Goal: Transaction & Acquisition: Book appointment/travel/reservation

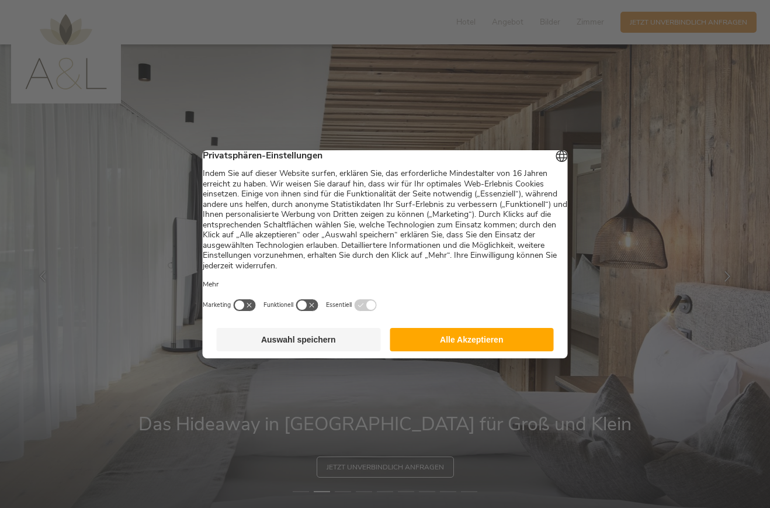
click at [502, 350] on button "Alle Akzeptieren" at bounding box center [472, 339] width 164 height 23
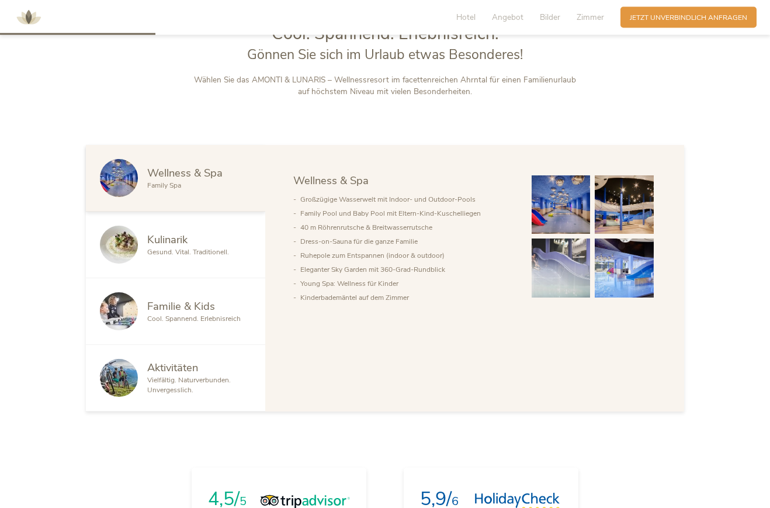
click at [572, 235] on img at bounding box center [561, 205] width 59 height 59
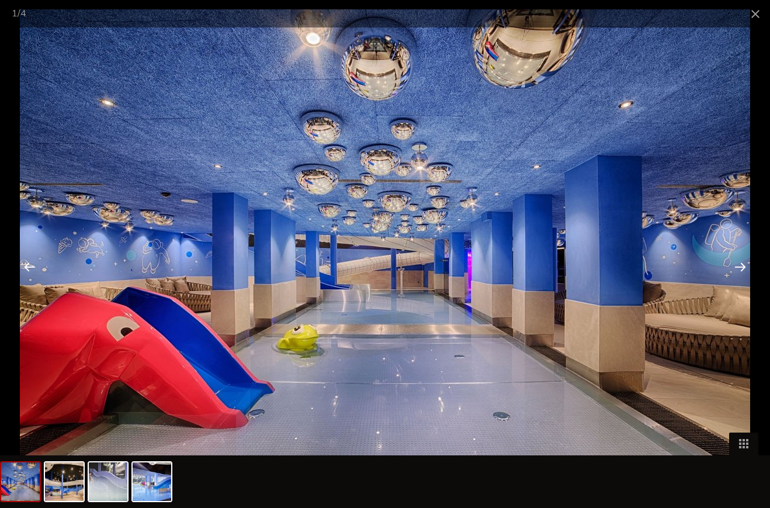
click at [737, 284] on div at bounding box center [740, 266] width 36 height 36
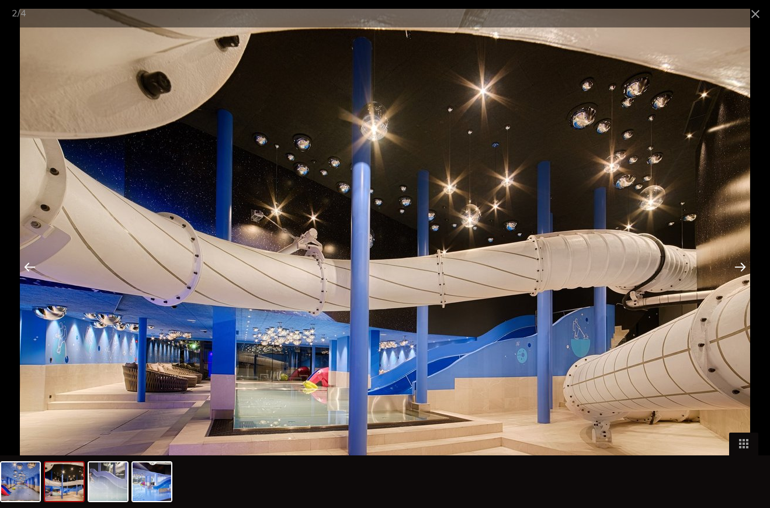
click at [738, 284] on div at bounding box center [740, 266] width 36 height 36
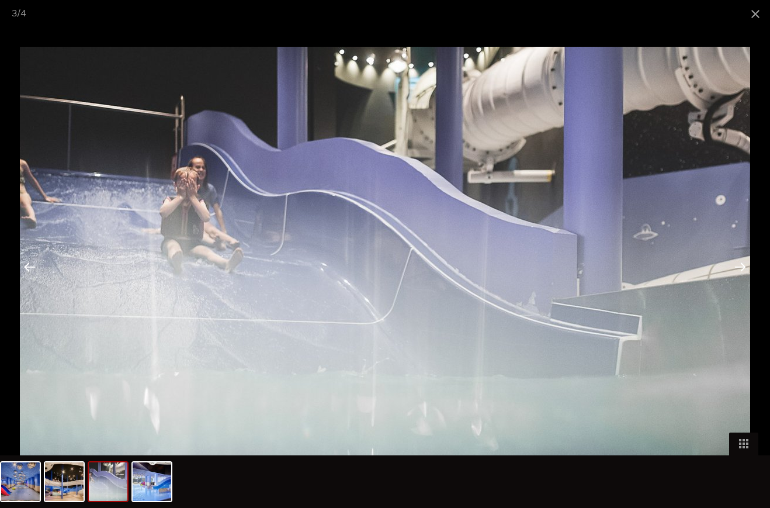
click at [742, 284] on div at bounding box center [740, 266] width 36 height 36
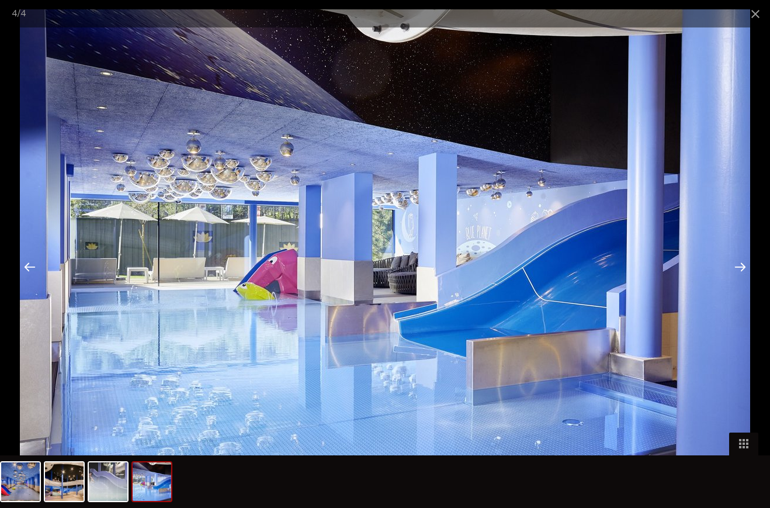
click at [737, 283] on div at bounding box center [740, 266] width 36 height 36
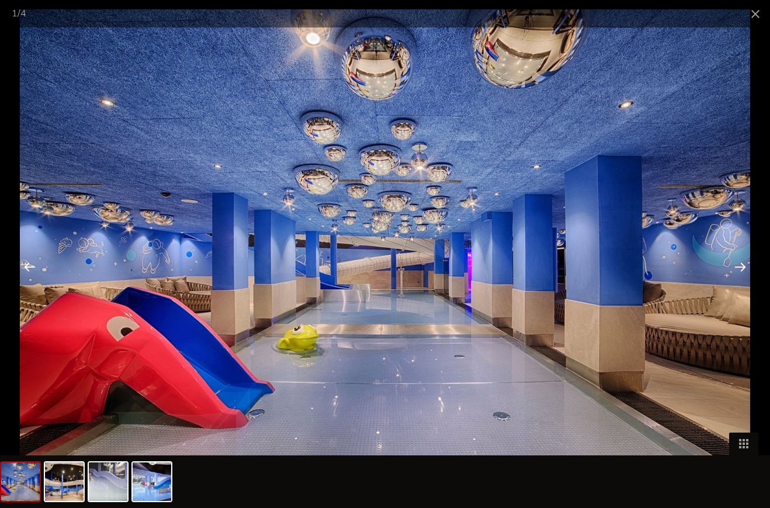
click at [734, 282] on div at bounding box center [740, 266] width 36 height 36
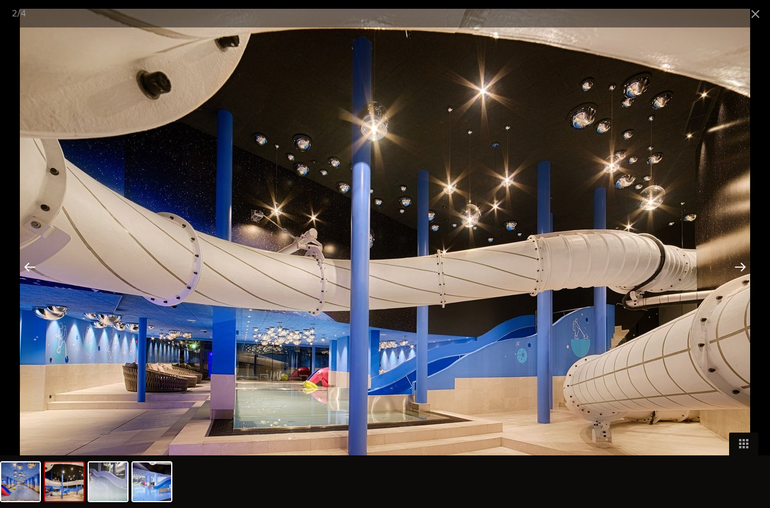
click at [755, 18] on span at bounding box center [755, 13] width 29 height 27
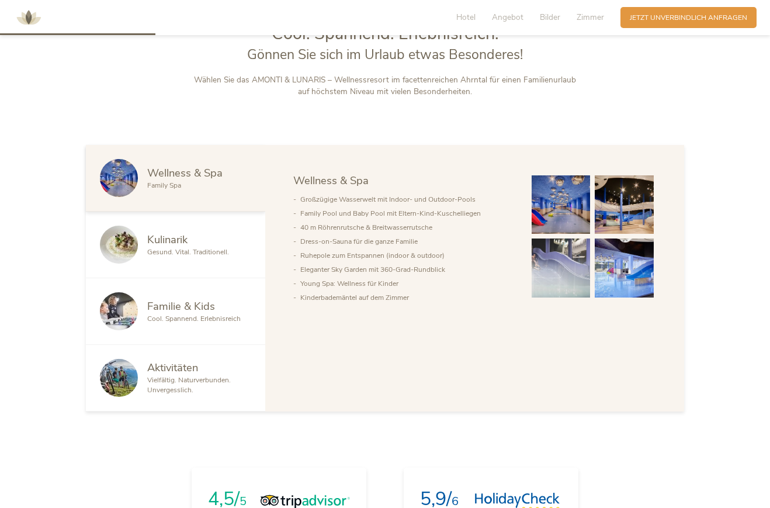
click at [186, 246] on span "Kulinarik" at bounding box center [167, 239] width 40 height 15
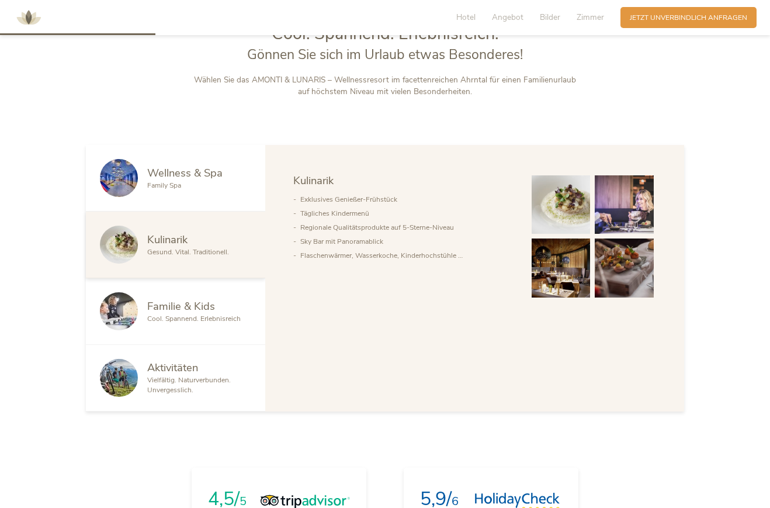
click at [202, 202] on div "Wellness & Spa Family Spa" at bounding box center [175, 178] width 179 height 67
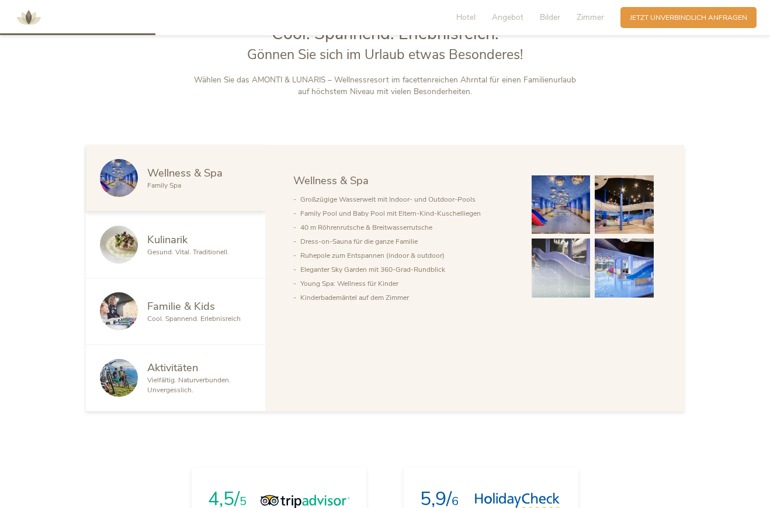
click at [195, 256] on span "Gesund. Vital. Traditionell." at bounding box center [188, 251] width 82 height 9
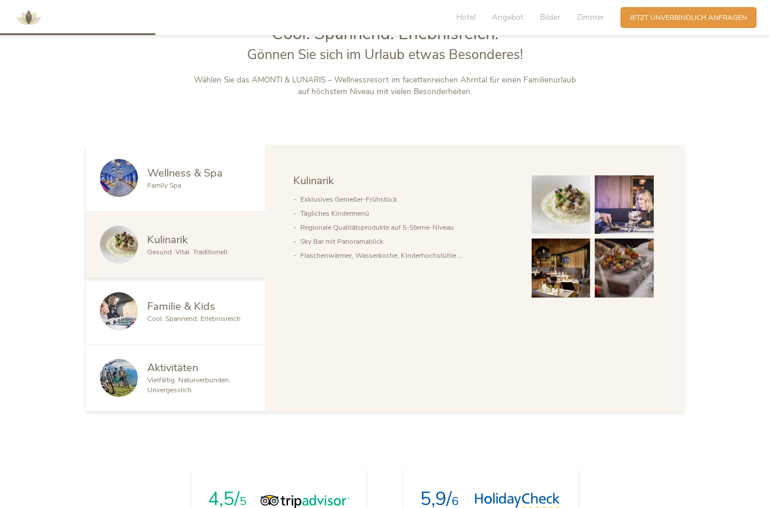
click at [192, 313] on span "Familie & Kids" at bounding box center [181, 305] width 68 height 15
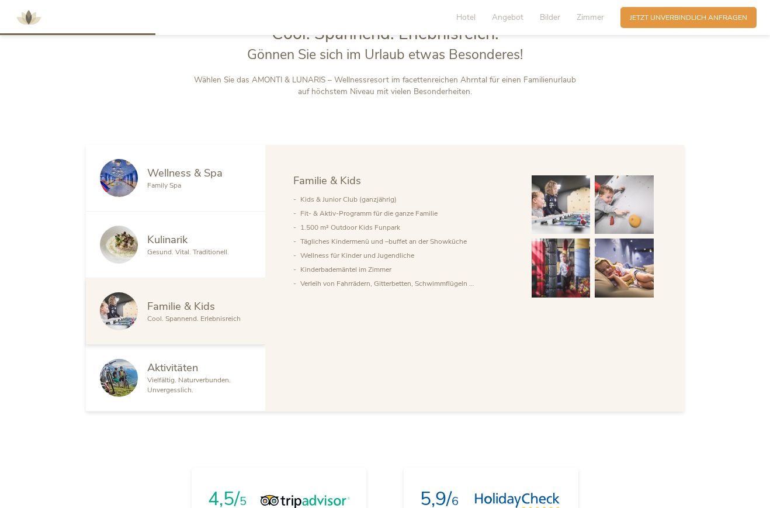
click at [564, 234] on img at bounding box center [561, 204] width 59 height 59
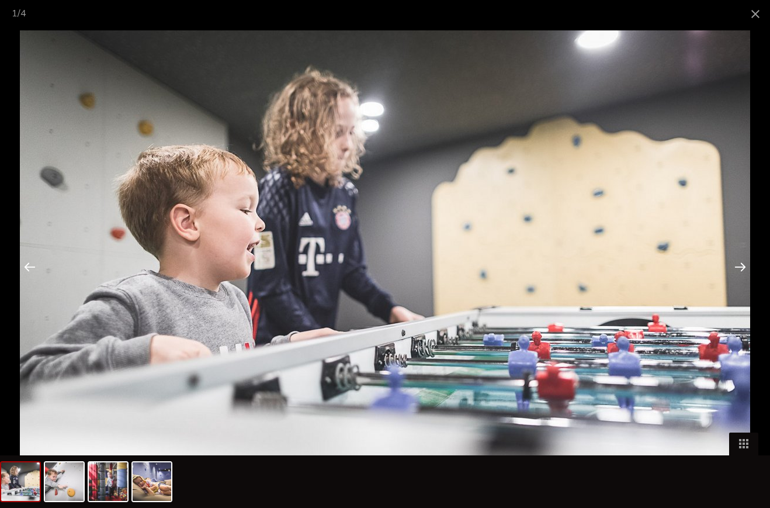
click at [729, 284] on div at bounding box center [740, 266] width 36 height 36
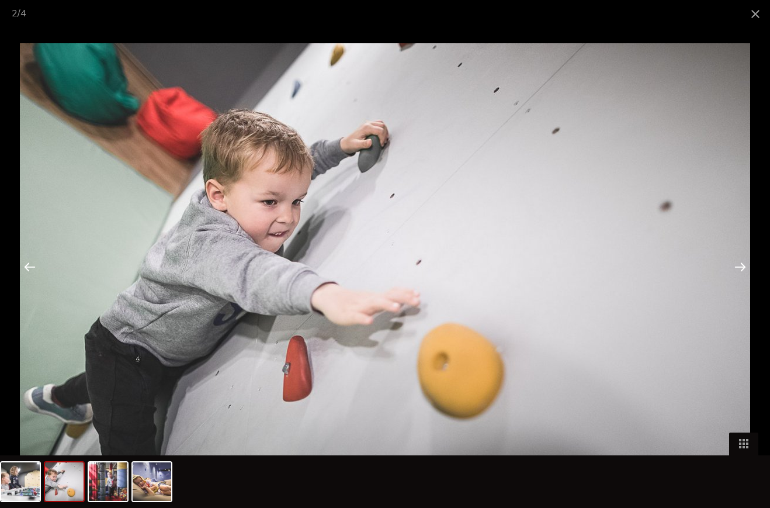
click at [731, 282] on div at bounding box center [740, 266] width 36 height 36
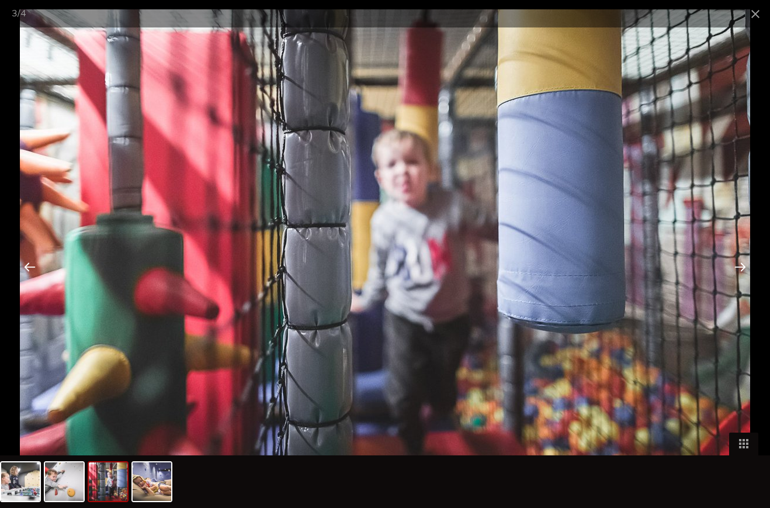
click at [731, 280] on div at bounding box center [740, 266] width 36 height 36
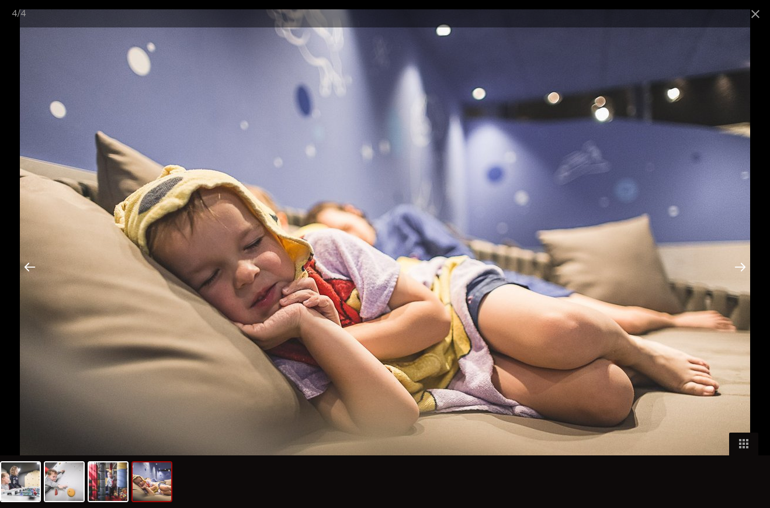
click at [729, 279] on div at bounding box center [740, 266] width 36 height 36
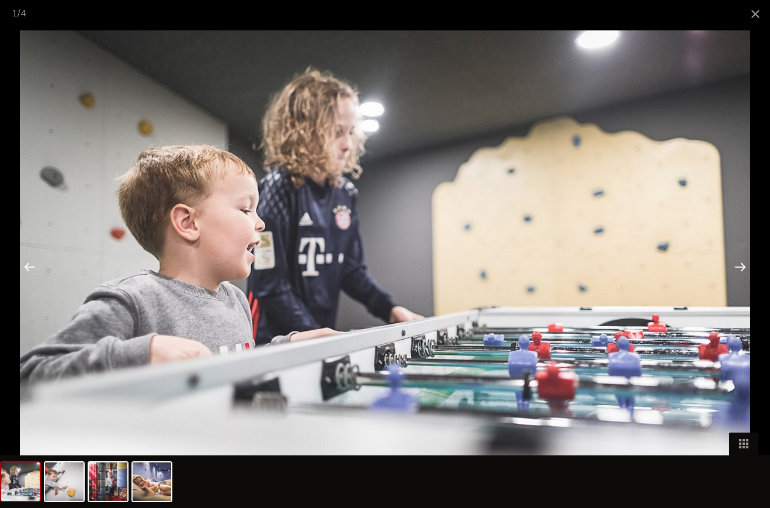
click at [725, 280] on div at bounding box center [740, 266] width 36 height 36
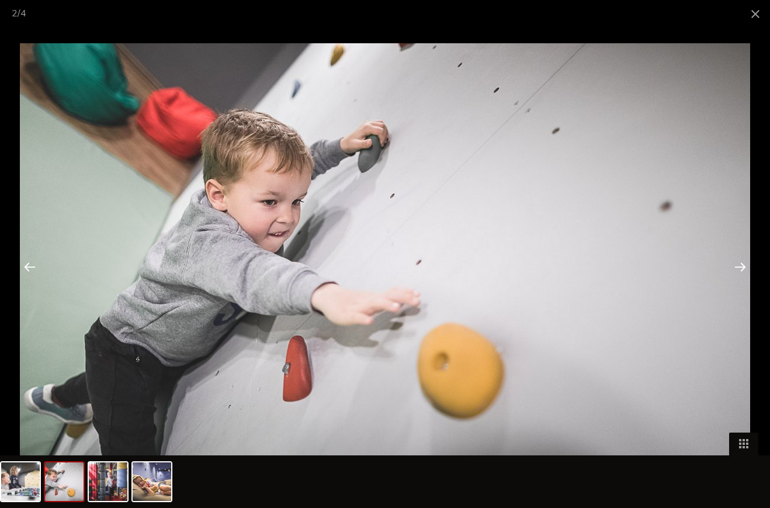
click at [752, 22] on span at bounding box center [755, 13] width 29 height 27
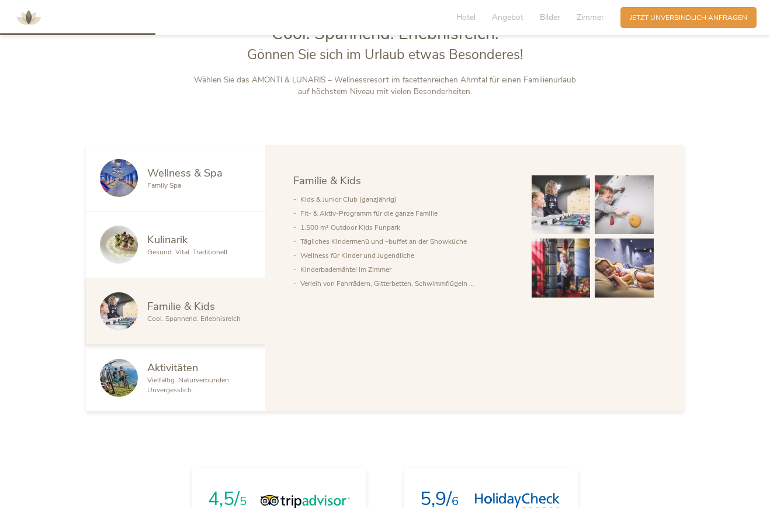
click at [151, 394] on span "Vielfältig. Naturverbunden. Unvergesslich." at bounding box center [189, 384] width 84 height 19
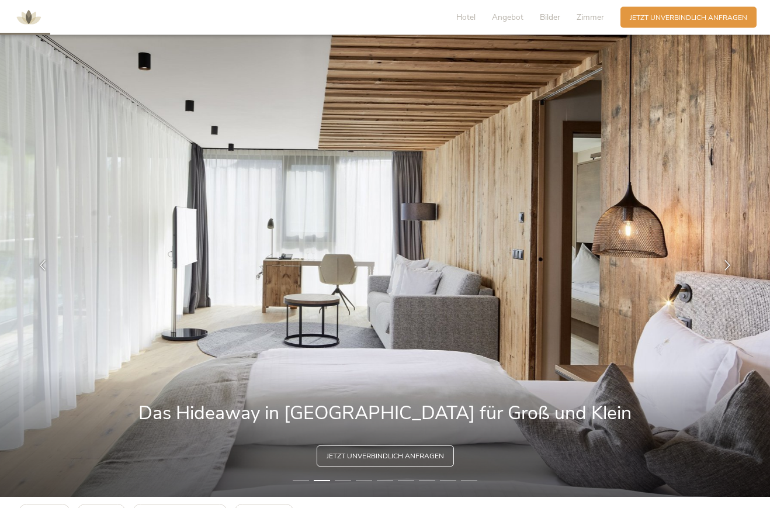
scroll to position [0, 0]
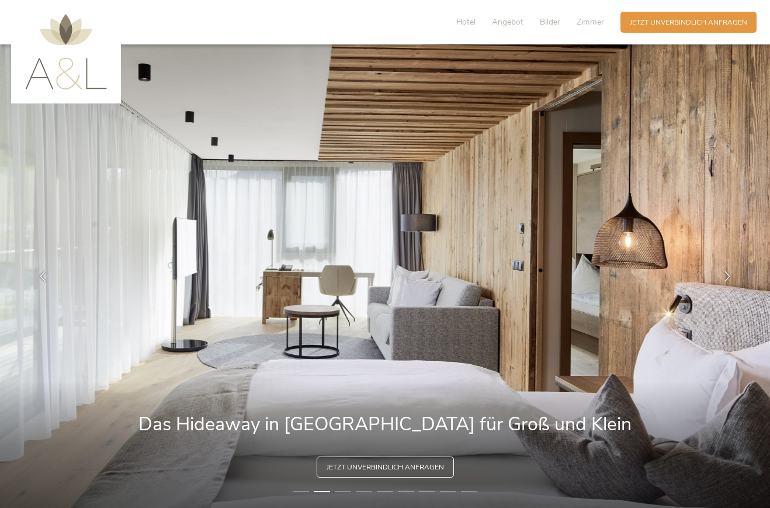
click at [513, 26] on span "Angebot" at bounding box center [508, 21] width 32 height 11
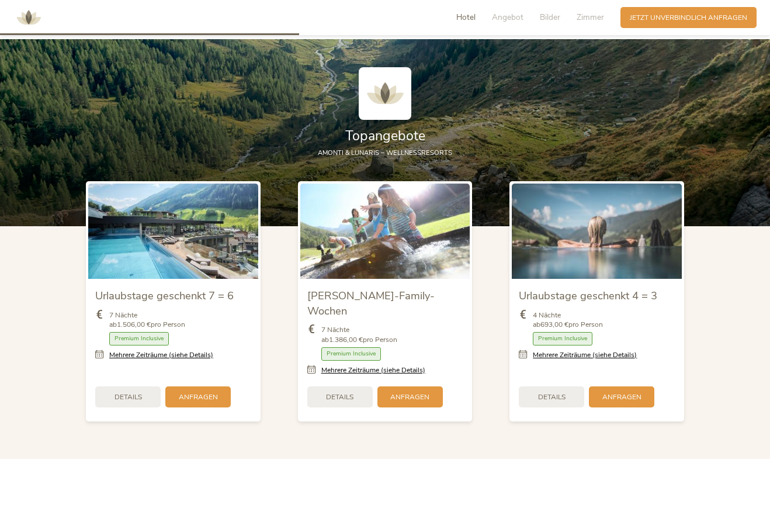
scroll to position [1155, 0]
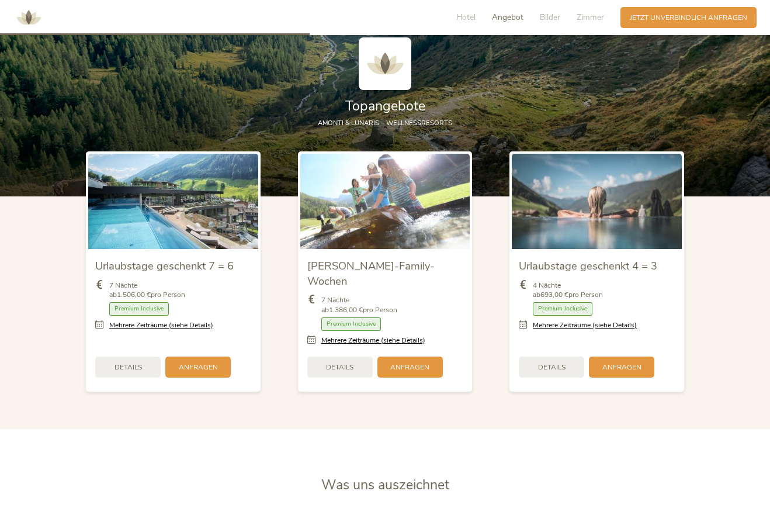
click at [471, 20] on span "Hotel" at bounding box center [465, 17] width 19 height 11
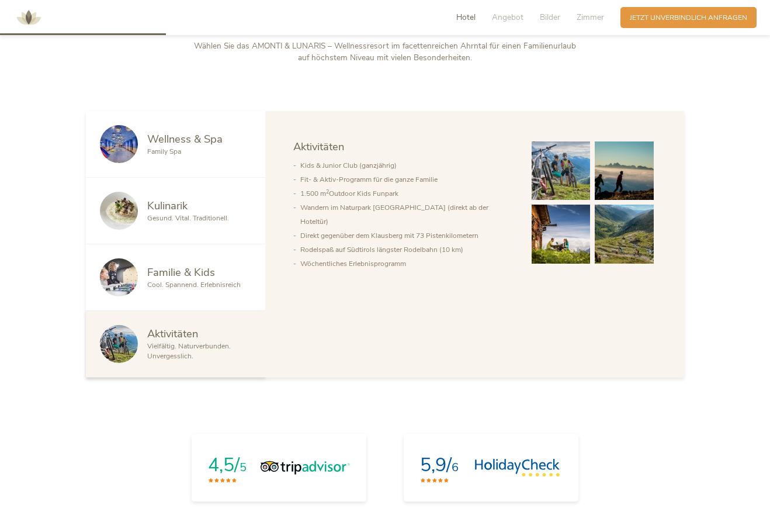
scroll to position [586, 0]
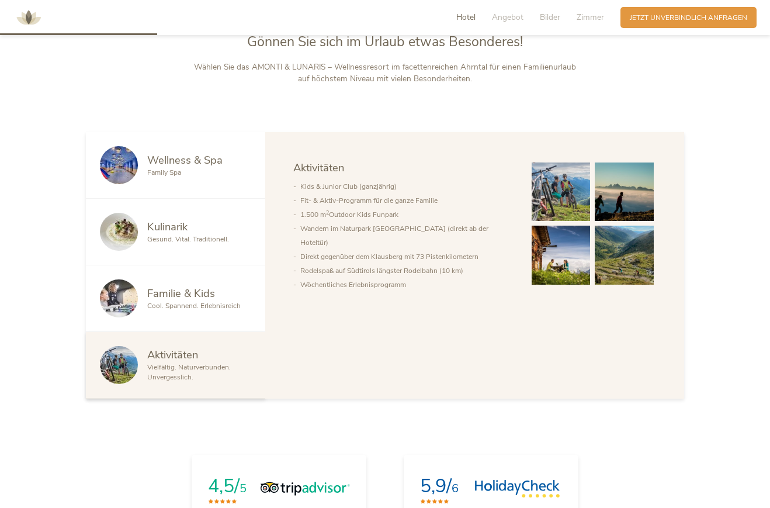
click at [31, 23] on img at bounding box center [28, 17] width 35 height 35
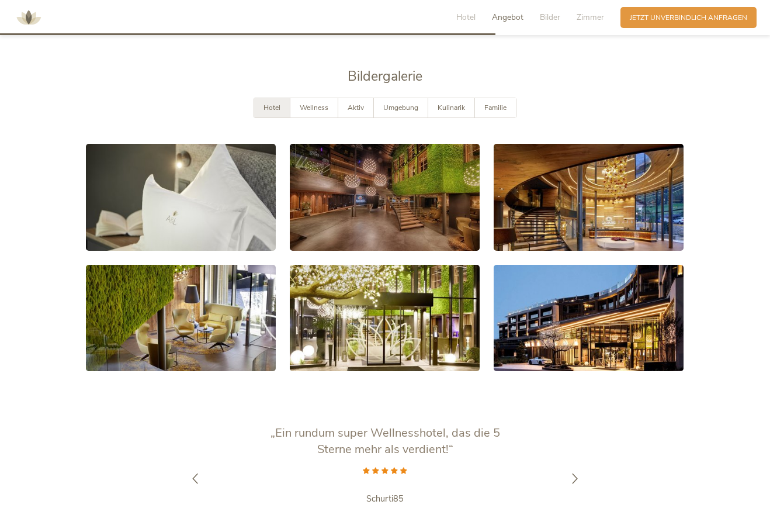
scroll to position [1820, 0]
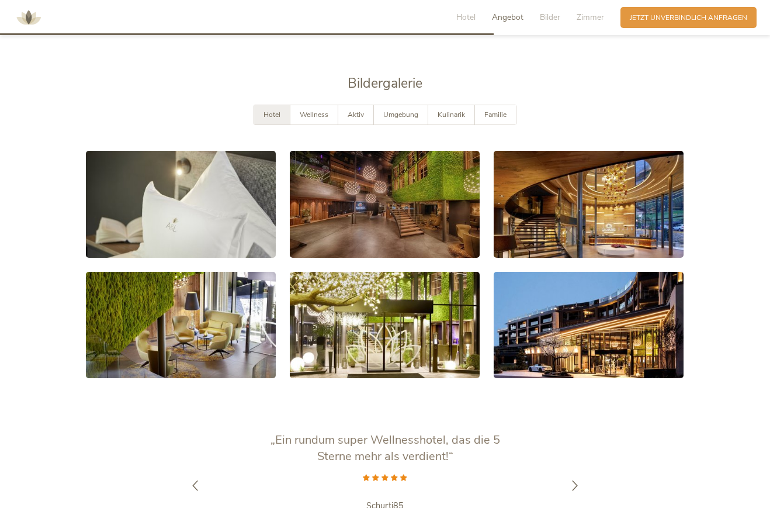
click at [322, 119] on span "Wellness" at bounding box center [314, 114] width 29 height 9
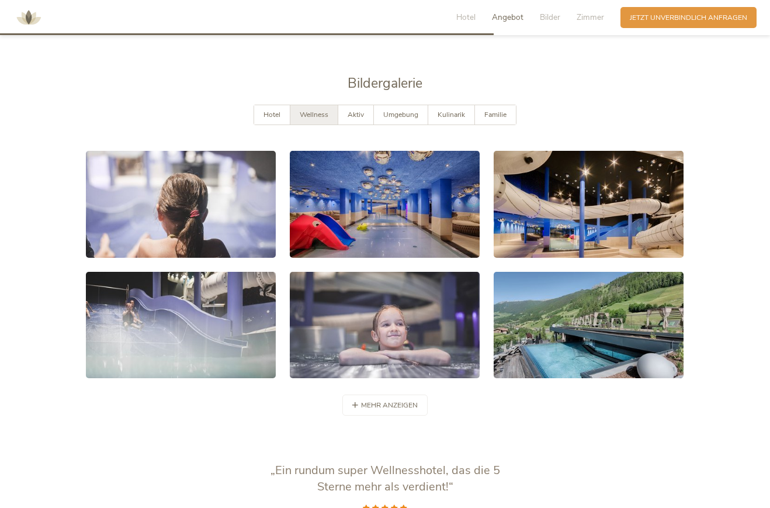
click at [370, 124] on div "Aktiv" at bounding box center [356, 114] width 36 height 19
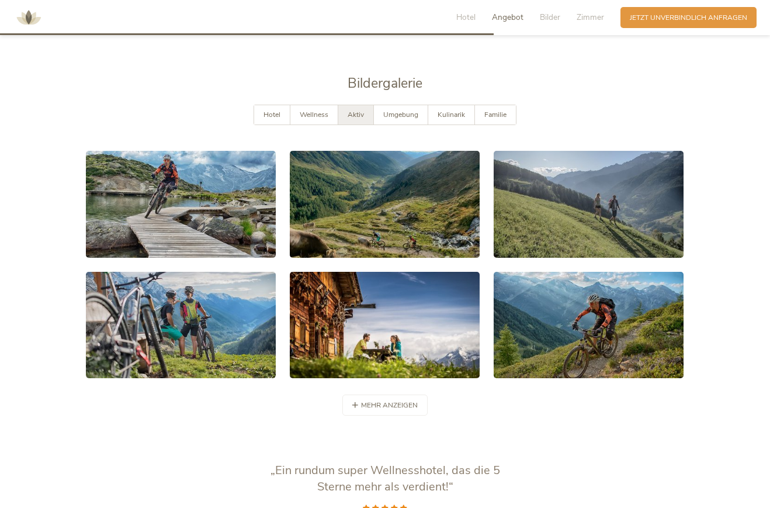
click at [458, 119] on span "Kulinarik" at bounding box center [451, 114] width 27 height 9
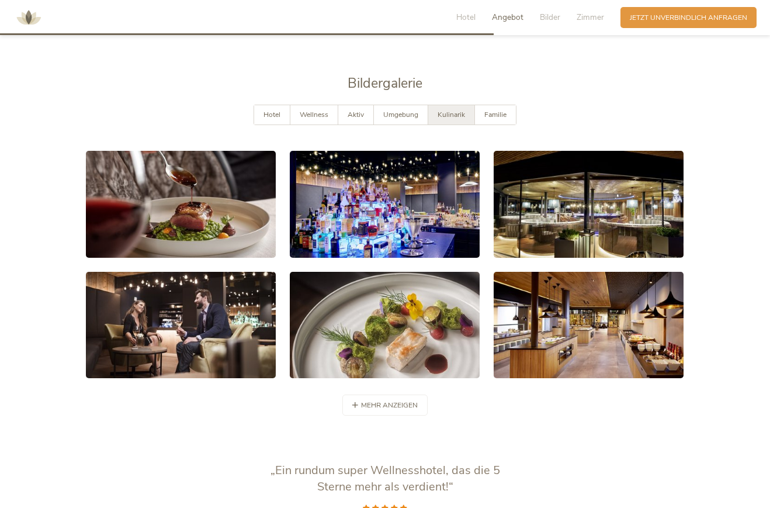
click at [501, 119] on span "Familie" at bounding box center [495, 114] width 22 height 9
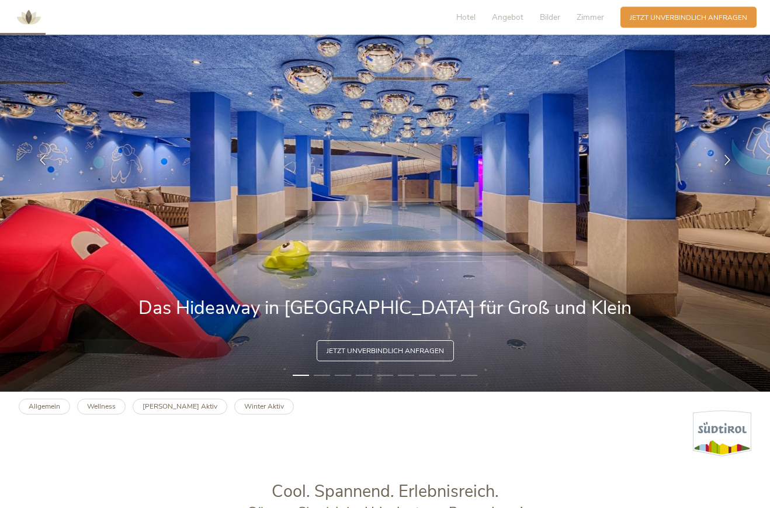
scroll to position [0, 0]
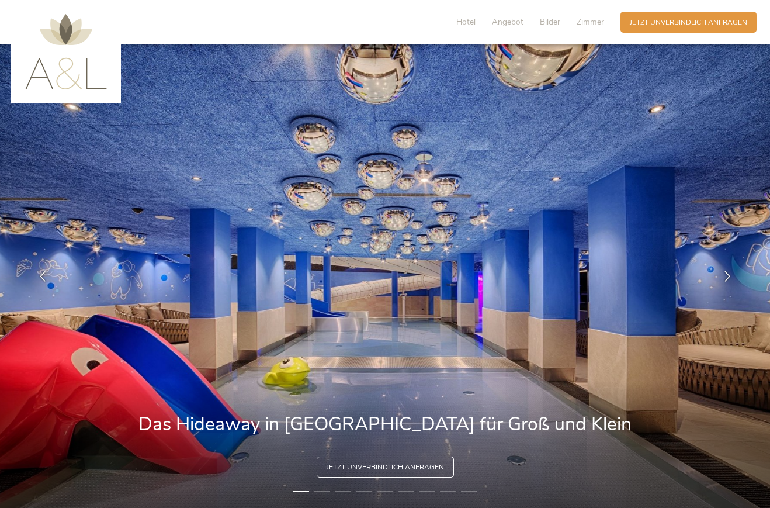
click at [57, 29] on img at bounding box center [66, 51] width 82 height 75
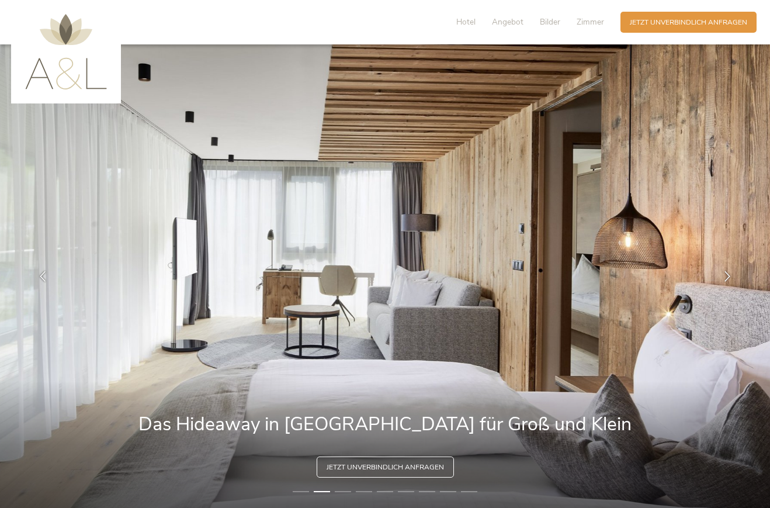
click at [594, 23] on span "Zimmer" at bounding box center [590, 21] width 27 height 11
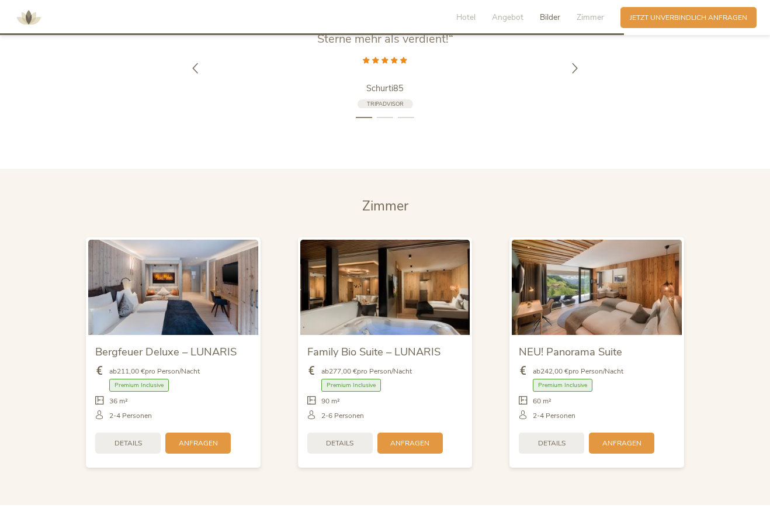
scroll to position [2375, 0]
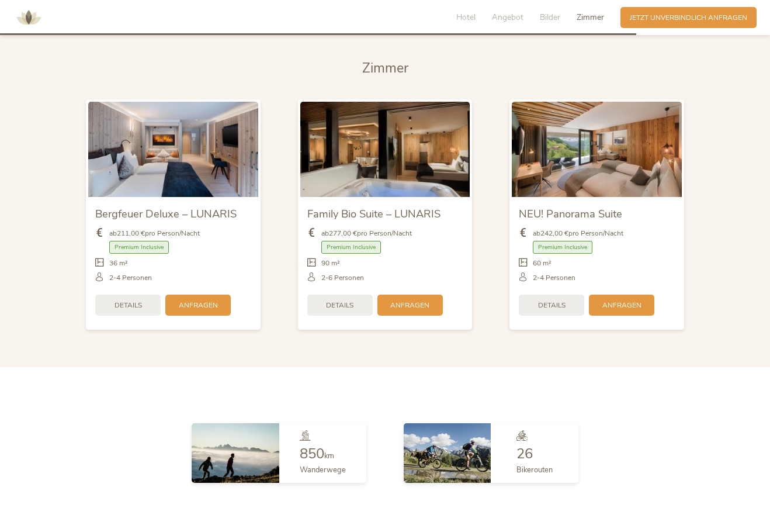
click at [560, 310] on span "Details" at bounding box center [551, 305] width 27 height 10
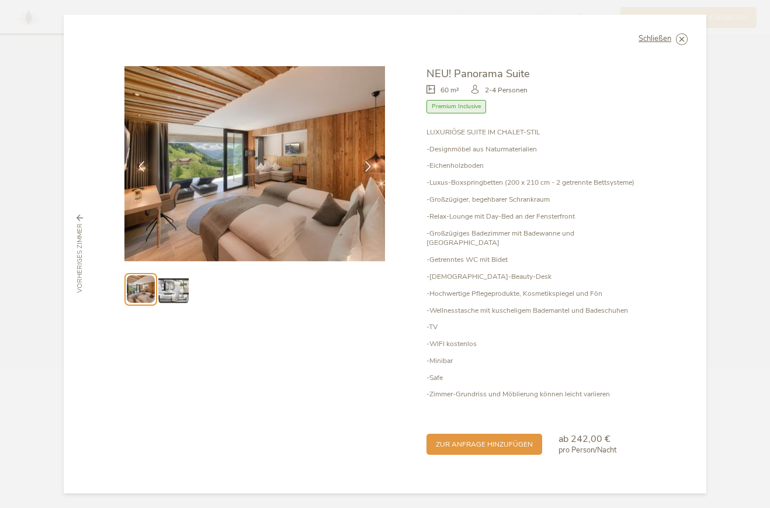
click at [179, 304] on img at bounding box center [173, 289] width 30 height 30
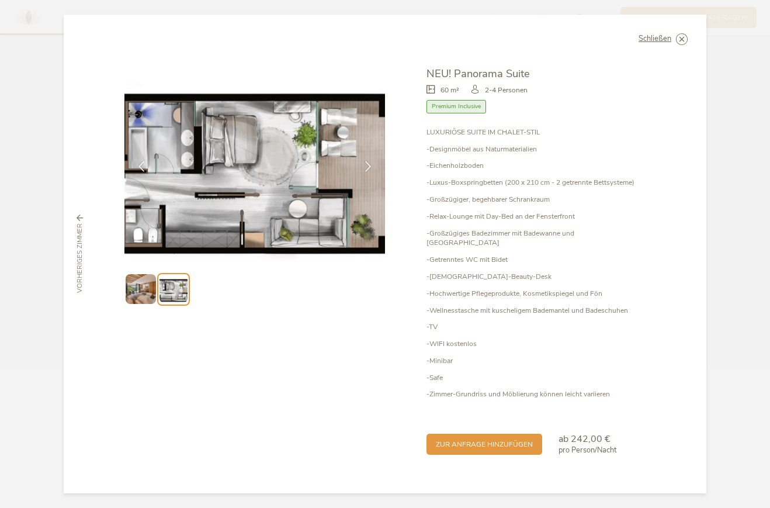
click at [370, 166] on div at bounding box center [367, 166] width 29 height 29
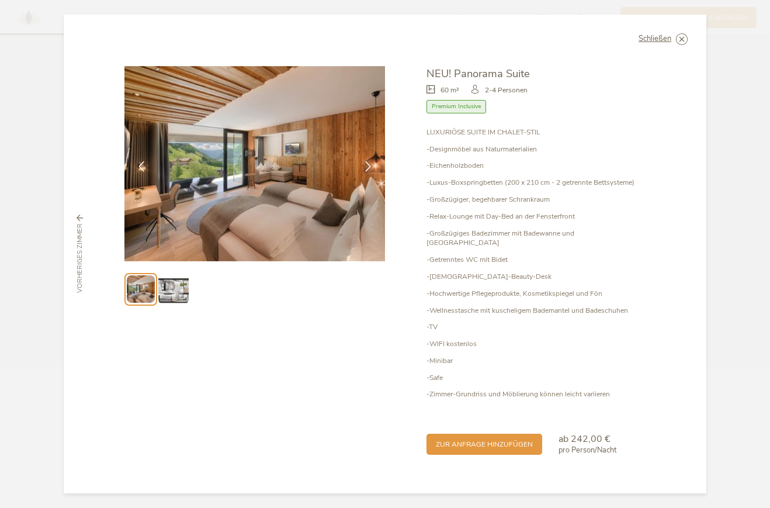
click at [0, 0] on icon at bounding box center [0, 0] width 0 height 0
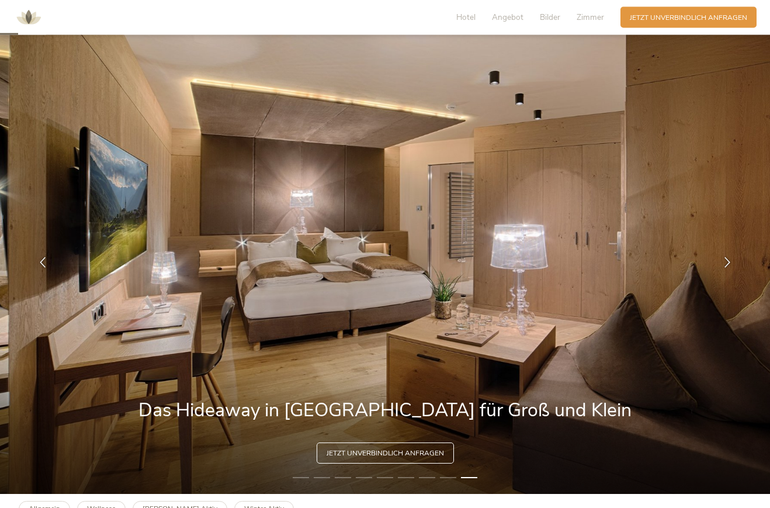
scroll to position [0, 0]
